Goal: Task Accomplishment & Management: Manage account settings

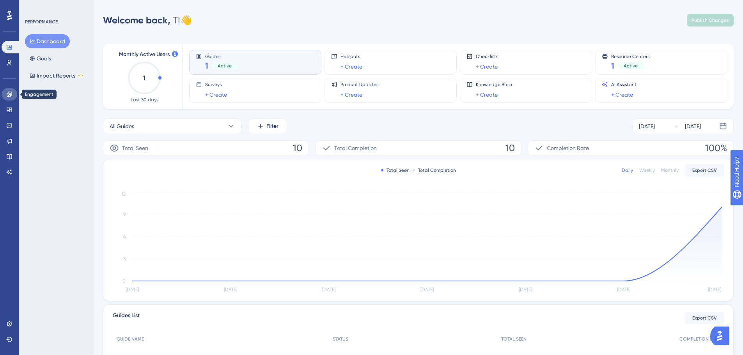
click at [7, 94] on icon at bounding box center [9, 94] width 6 height 6
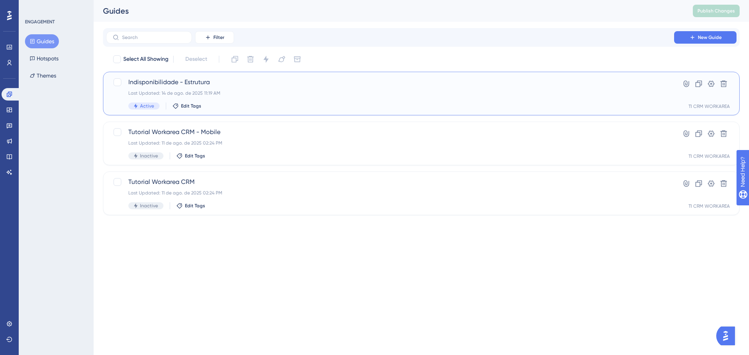
click at [243, 91] on div "Last Updated: 14 de ago. de 2025 11:19 AM" at bounding box center [389, 93] width 523 height 6
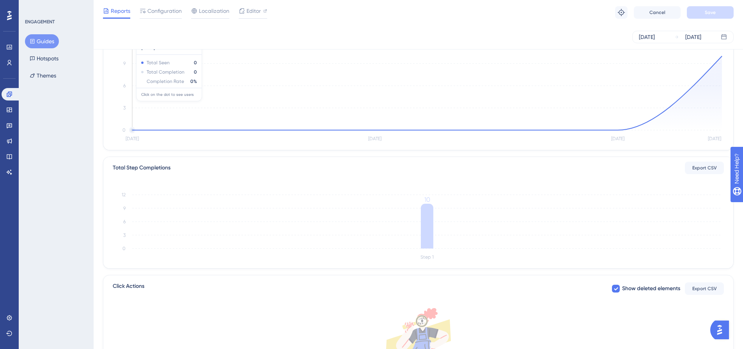
scroll to position [78, 0]
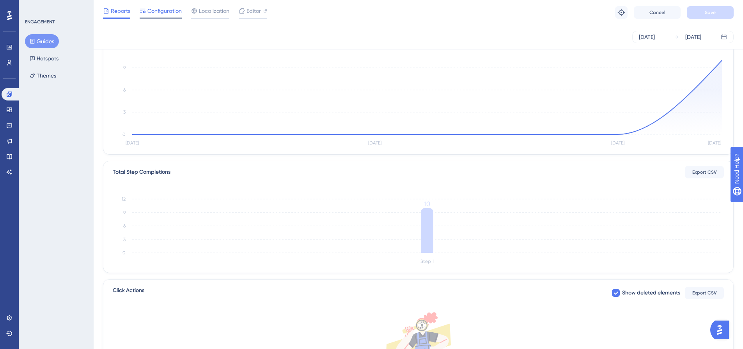
click at [156, 13] on span "Configuration" at bounding box center [164, 10] width 34 height 9
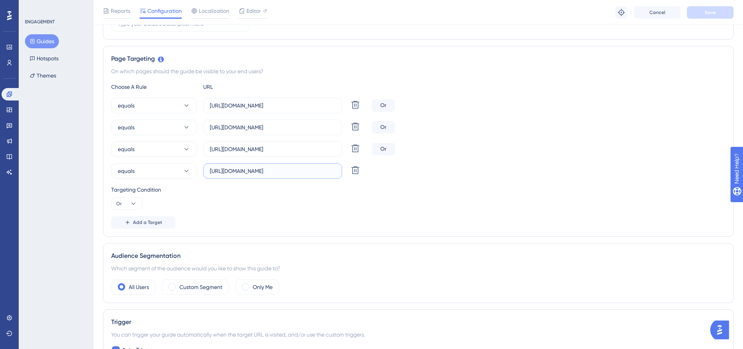
scroll to position [0, 21]
drag, startPoint x: 305, startPoint y: 172, endPoint x: 340, endPoint y: 172, distance: 35.1
click at [340, 172] on label "[URL][DOMAIN_NAME]" at bounding box center [272, 171] width 139 height 16
click at [426, 192] on div "Targeting Condition" at bounding box center [418, 189] width 614 height 9
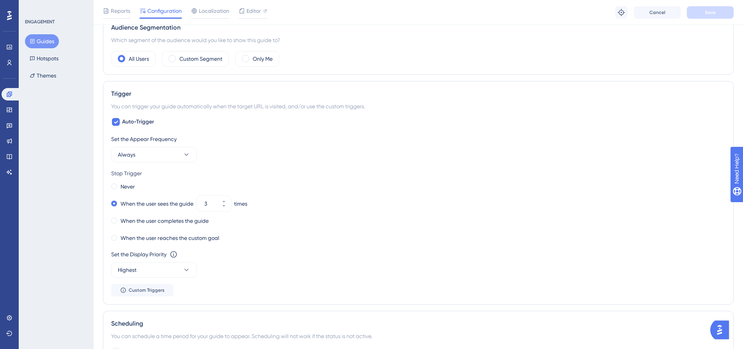
scroll to position [390, 0]
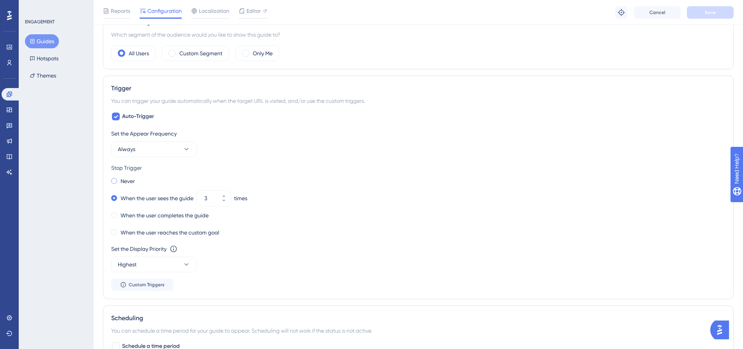
click at [115, 181] on span at bounding box center [114, 181] width 6 height 6
click at [119, 179] on input "radio" at bounding box center [119, 179] width 0 height 0
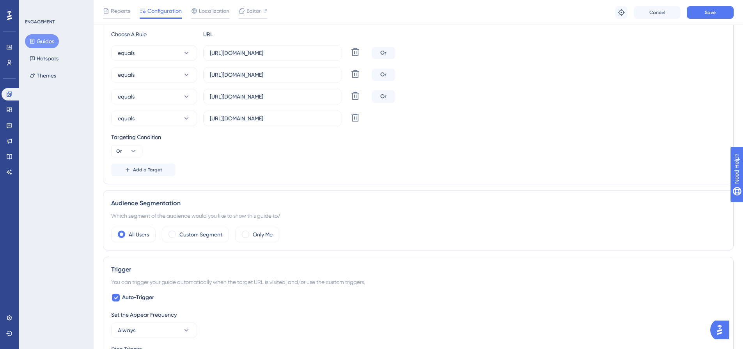
scroll to position [195, 0]
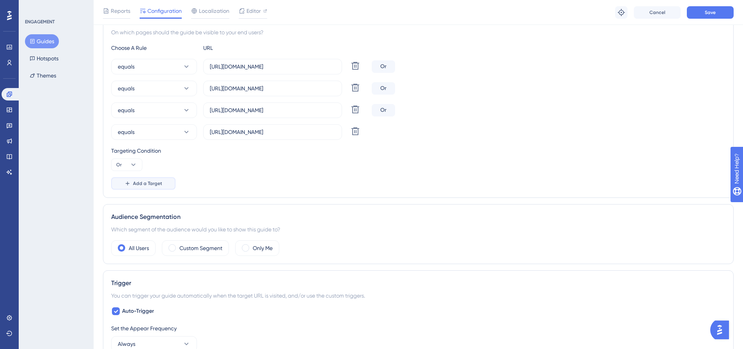
click at [131, 184] on button "Add a Target" at bounding box center [143, 183] width 64 height 12
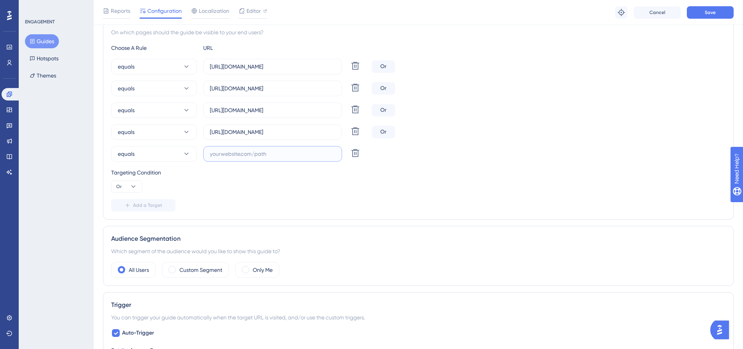
click at [261, 153] on input "text" at bounding box center [273, 154] width 126 height 9
paste input "[URL][DOMAIN_NAME]"
drag, startPoint x: 277, startPoint y: 155, endPoint x: 185, endPoint y: 154, distance: 92.1
click at [185, 154] on div "equals [URL][DOMAIN_NAME] Delete" at bounding box center [239, 154] width 257 height 16
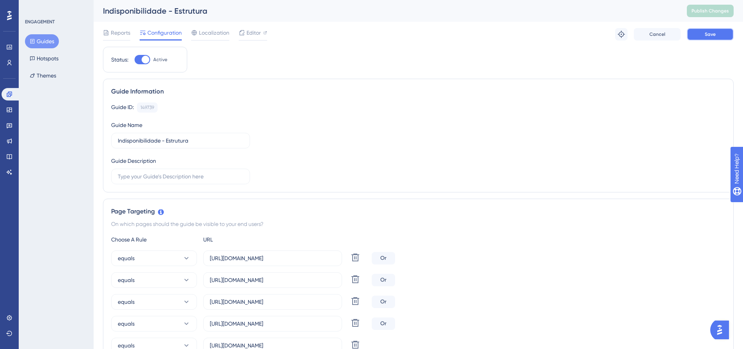
click at [712, 34] on span "Save" at bounding box center [710, 34] width 11 height 6
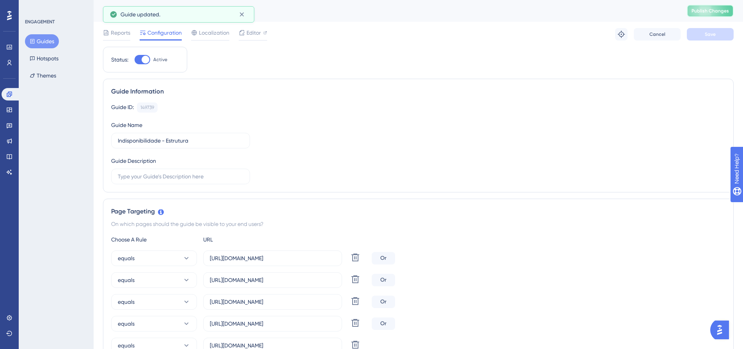
click at [707, 13] on span "Publish Changes" at bounding box center [710, 11] width 37 height 6
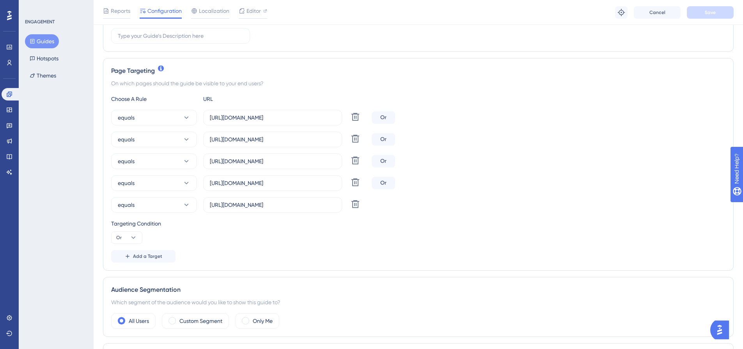
scroll to position [156, 0]
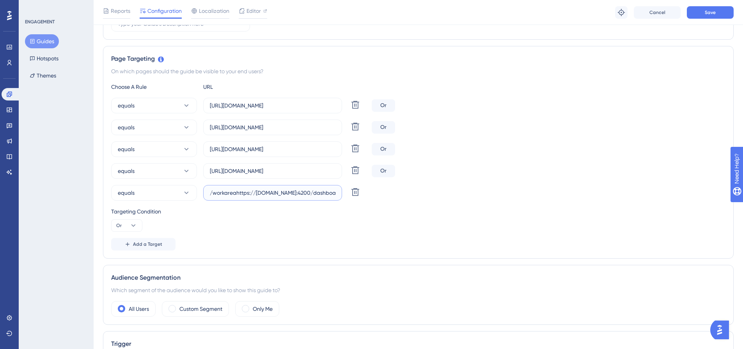
type input "[URL][DOMAIN_NAME]"
click at [294, 218] on div "Targeting Condition Or" at bounding box center [418, 219] width 614 height 25
click at [281, 193] on input "[URL][DOMAIN_NAME]" at bounding box center [273, 193] width 126 height 9
click at [370, 221] on div "Targeting Condition Or" at bounding box center [418, 219] width 614 height 25
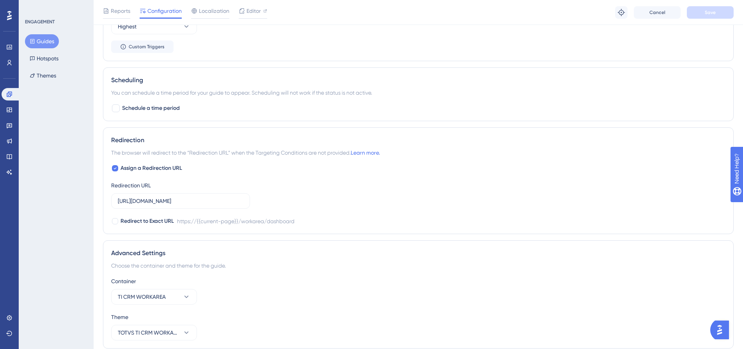
scroll to position [663, 0]
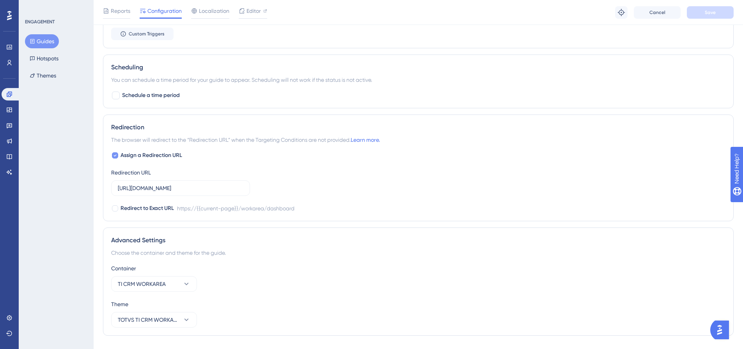
click at [113, 156] on div at bounding box center [115, 156] width 6 height 6
checkbox input "false"
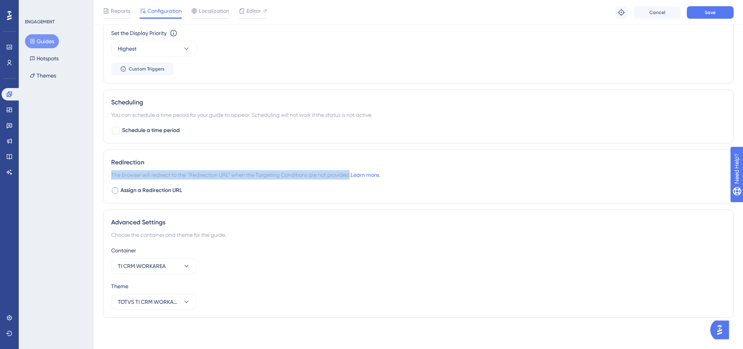
drag, startPoint x: 112, startPoint y: 174, endPoint x: 351, endPoint y: 174, distance: 239.9
click at [351, 174] on div "Redirection The browser will redirect to the “Redirection URL” when the Targeti…" at bounding box center [418, 177] width 631 height 54
click at [346, 161] on div at bounding box center [346, 161] width 0 height 0
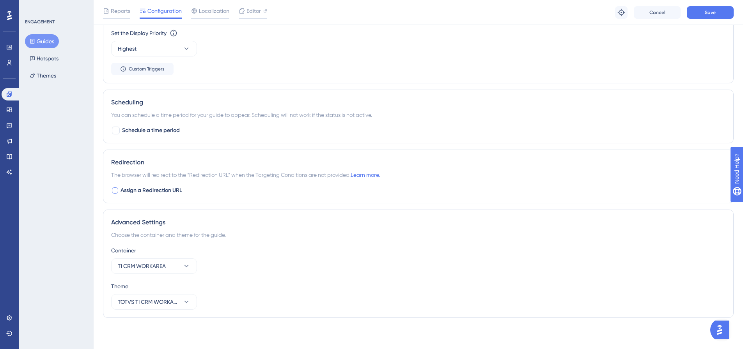
click at [429, 172] on div "The browser will redirect to the “Redirection URL” when the Targeting Condition…" at bounding box center [418, 174] width 614 height 9
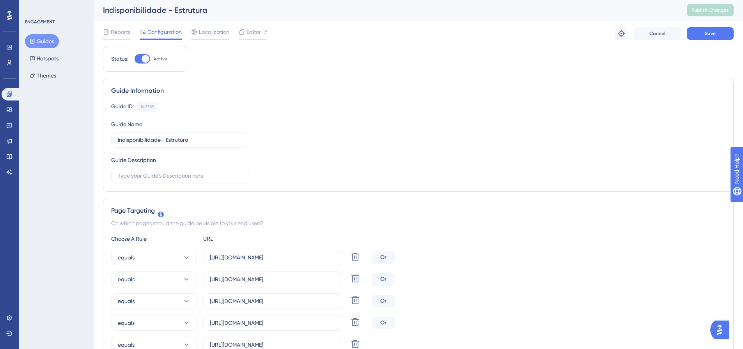
scroll to position [0, 0]
click at [721, 32] on button "Save" at bounding box center [710, 34] width 47 height 12
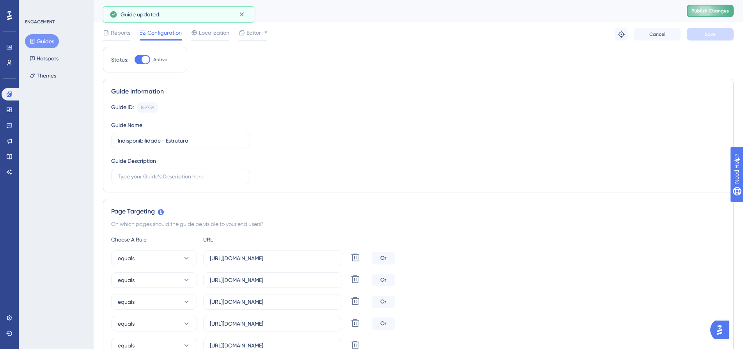
click at [714, 9] on span "Publish Changes" at bounding box center [710, 11] width 37 height 6
